Goal: Information Seeking & Learning: Learn about a topic

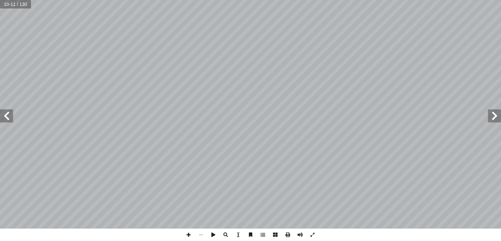
click at [493, 116] on span at bounding box center [494, 115] width 13 height 13
click at [493, 115] on span at bounding box center [494, 115] width 13 height 13
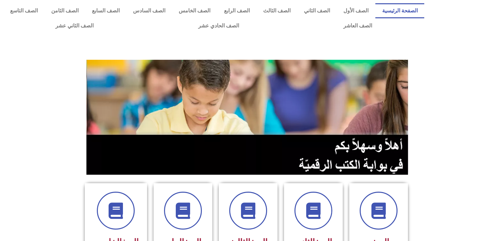
scroll to position [113, 0]
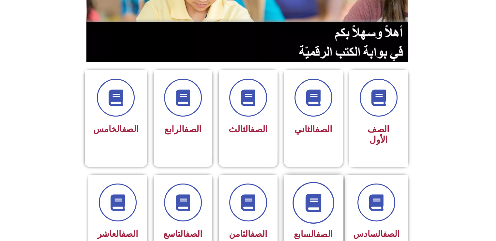
click at [312, 193] on icon at bounding box center [313, 202] width 18 height 18
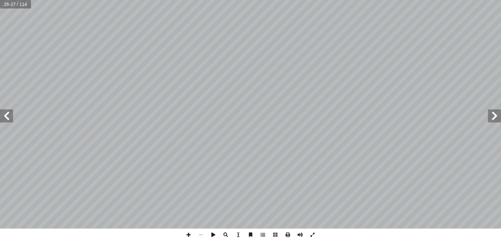
click at [314, 233] on span at bounding box center [312, 234] width 12 height 12
click at [313, 235] on span at bounding box center [312, 234] width 12 height 12
